Goal: Information Seeking & Learning: Learn about a topic

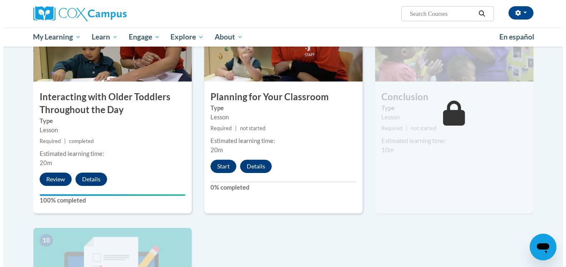
scroll to position [680, 0]
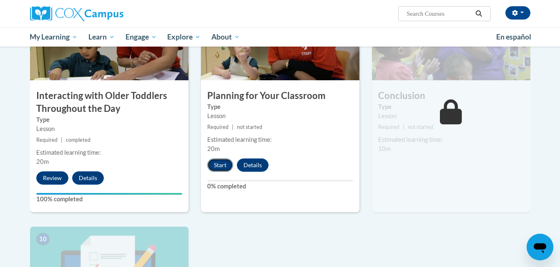
click at [215, 159] on button "Start" at bounding box center [220, 165] width 26 height 13
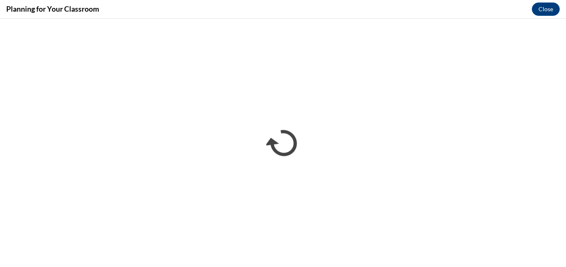
scroll to position [0, 0]
